Goal: Find contact information: Find contact information

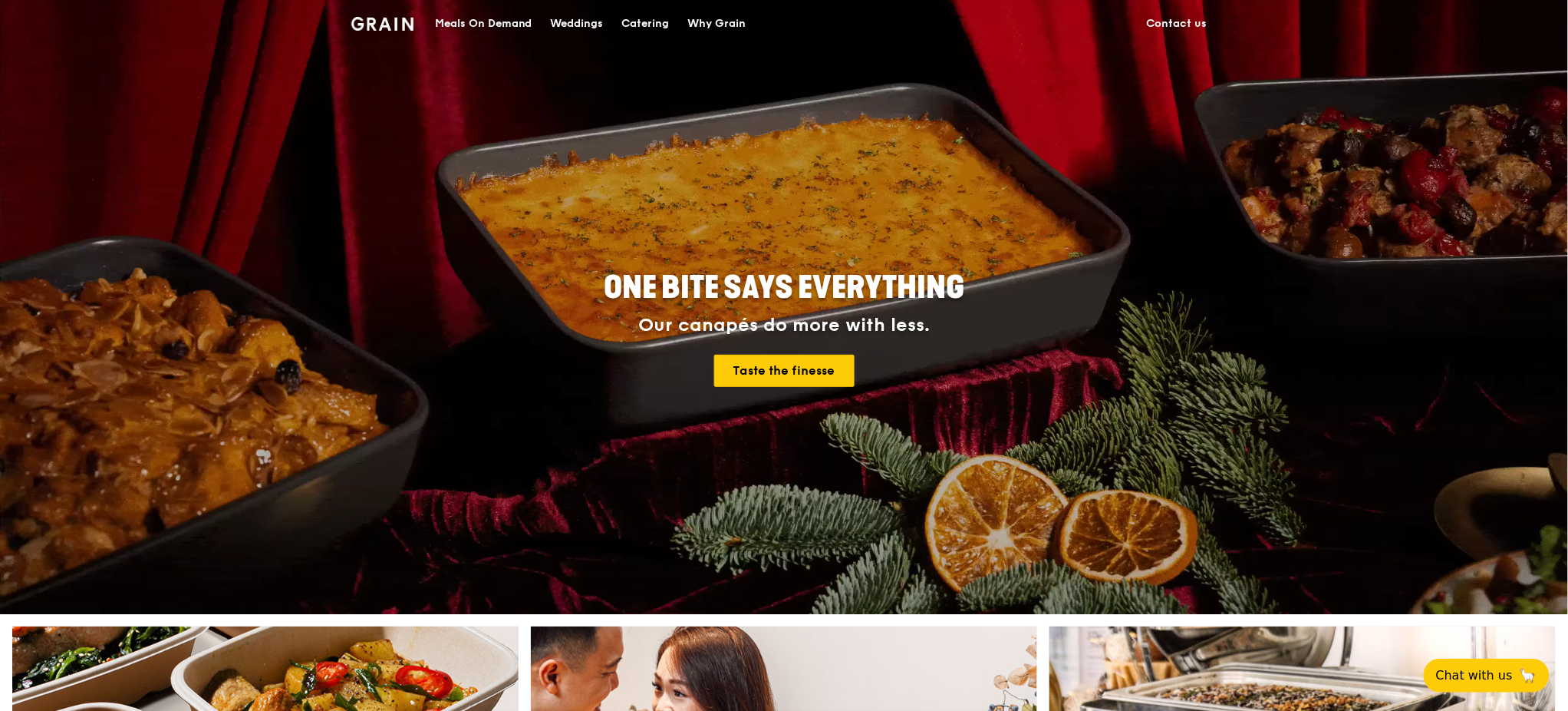
click at [1172, 21] on link "Contact us" at bounding box center [1177, 24] width 79 height 46
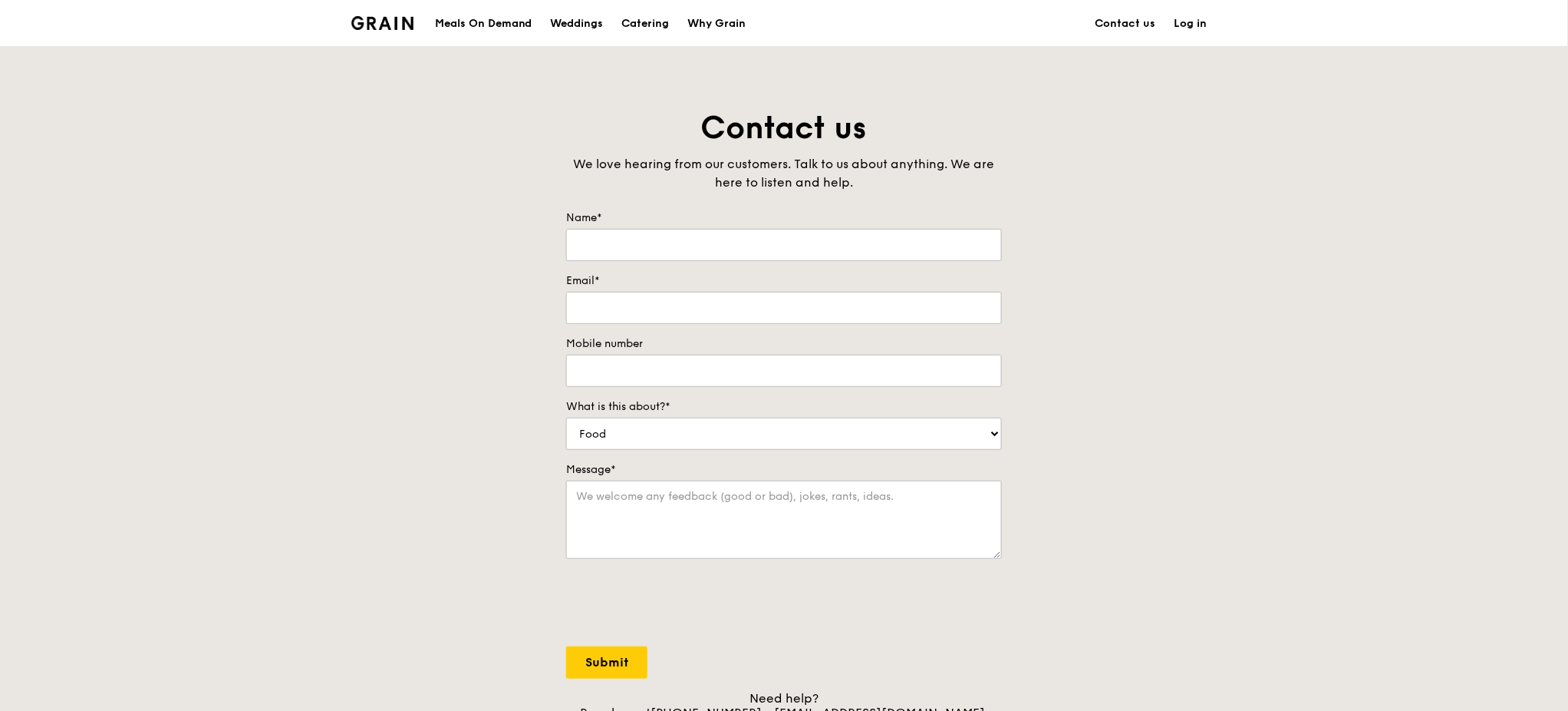
click at [1242, 321] on div "Contact us We love hearing from our customers. Talk to us about anything. We ar…" at bounding box center [784, 429] width 1568 height 642
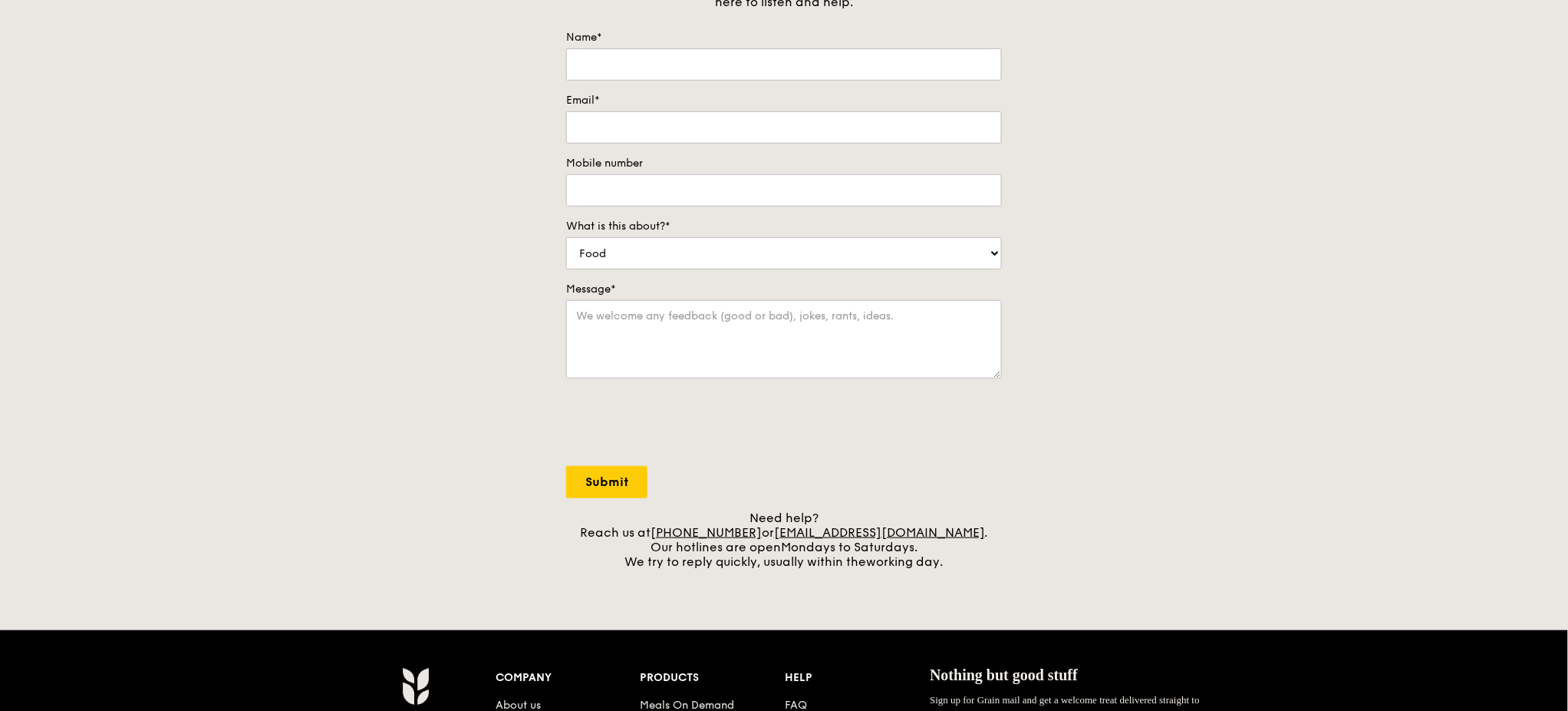
scroll to position [204, 0]
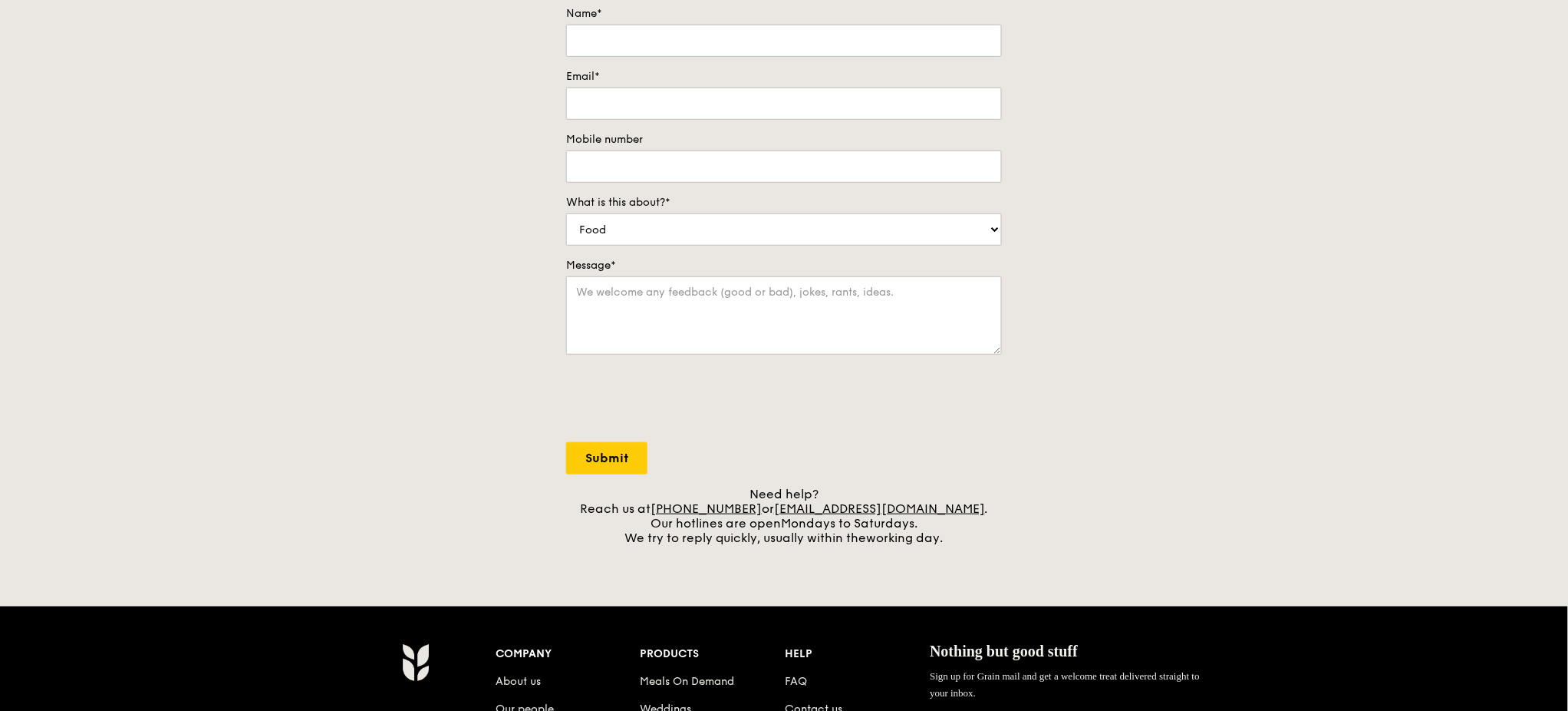
click at [1140, 309] on div "Contact us We love hearing from our customers. Talk to us about anything. We ar…" at bounding box center [784, 224] width 1568 height 642
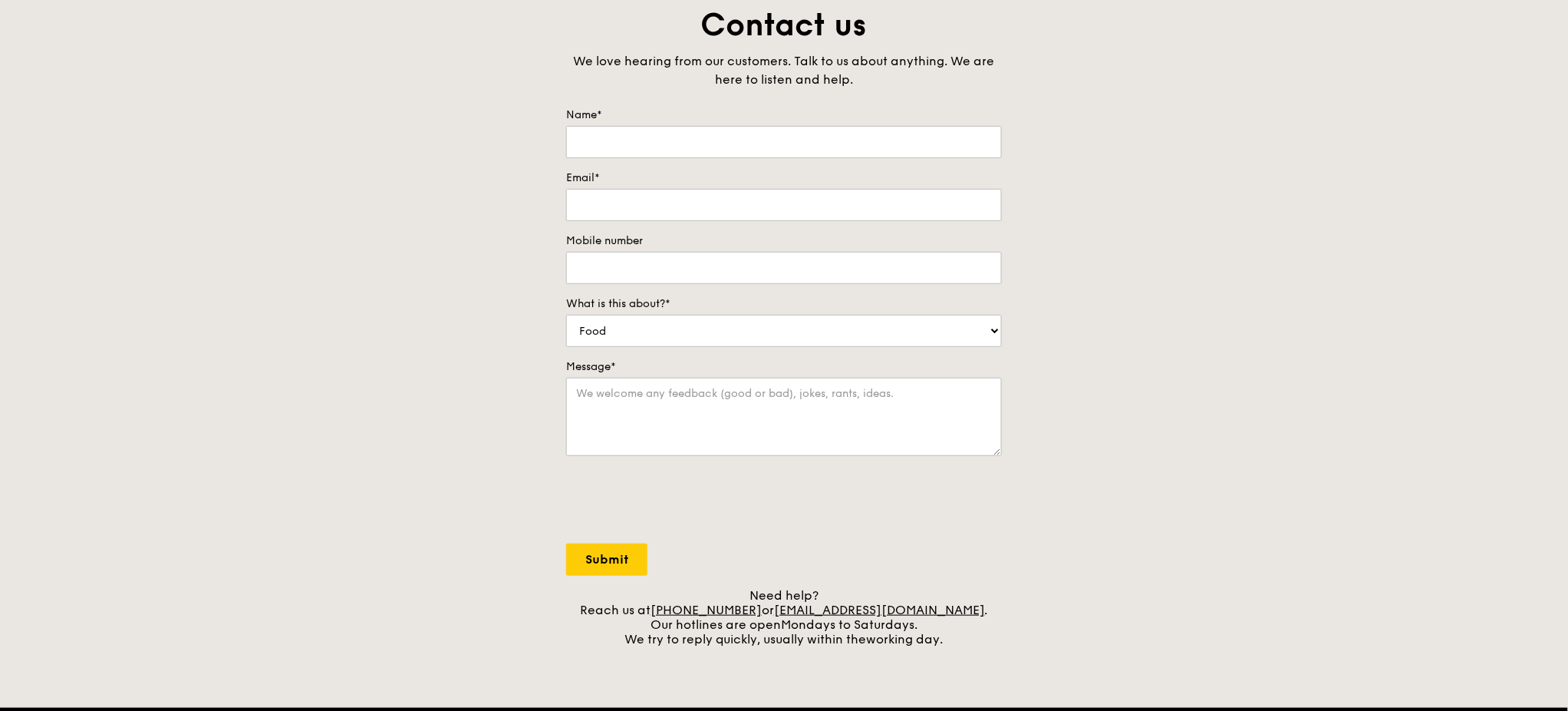
scroll to position [0, 0]
